Goal: Communication & Community: Answer question/provide support

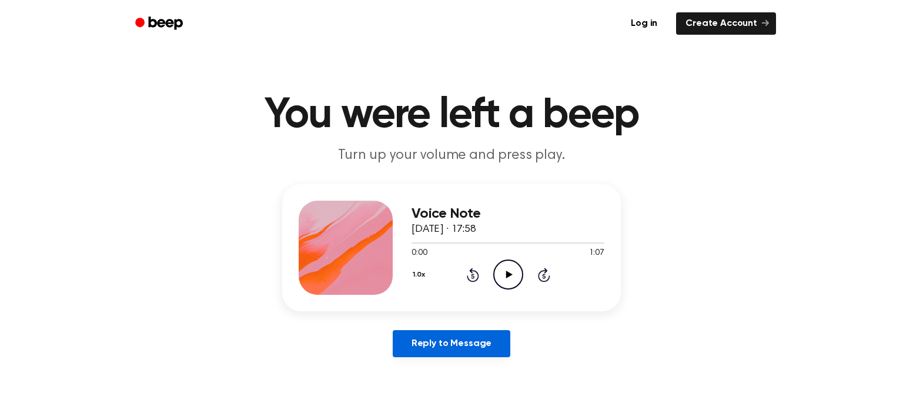
click at [445, 348] on link "Reply to Message" at bounding box center [452, 343] width 118 height 27
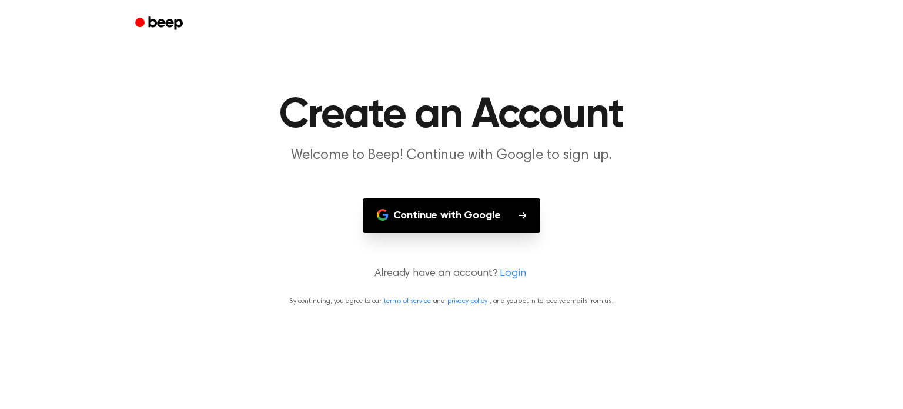
click at [498, 219] on button "Continue with Google" at bounding box center [452, 215] width 178 height 35
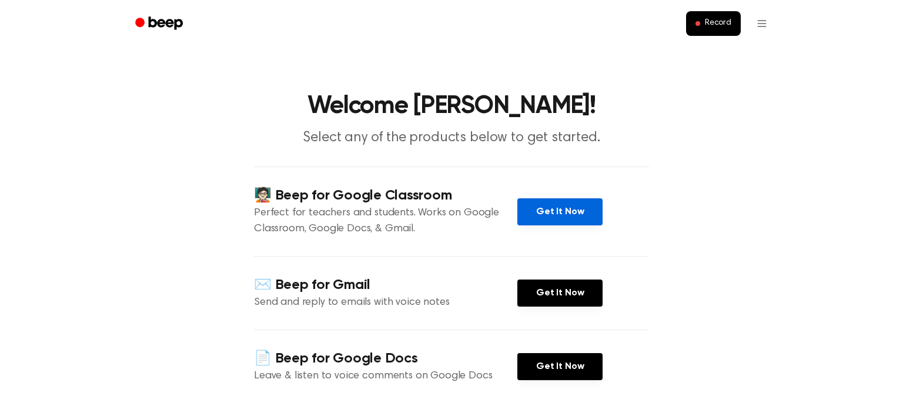
click at [535, 205] on link "Get It Now" at bounding box center [560, 211] width 85 height 27
click at [709, 25] on span "Record" at bounding box center [718, 23] width 26 height 11
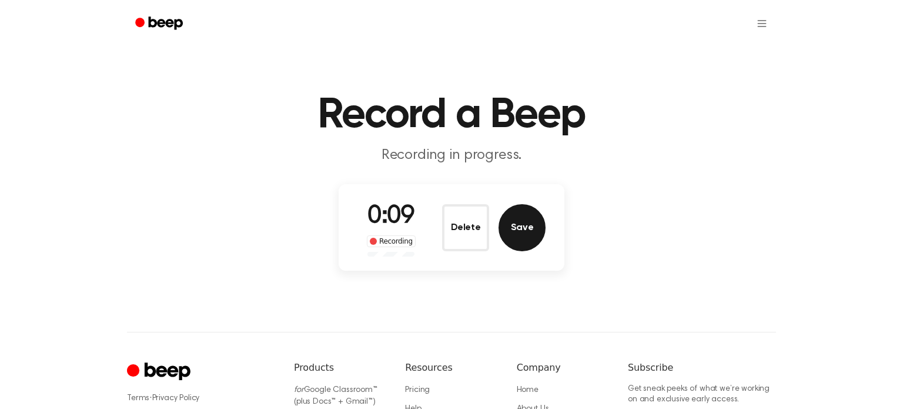
click at [509, 231] on button "Save" at bounding box center [522, 227] width 47 height 47
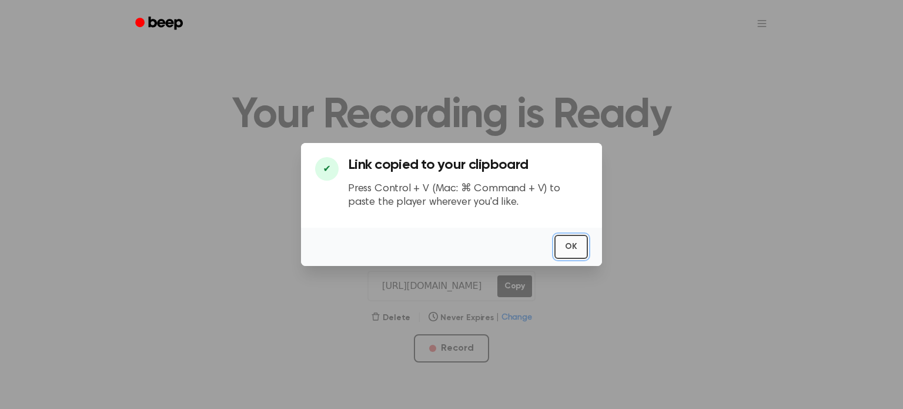
click at [567, 250] on button "OK" at bounding box center [572, 247] width 34 height 24
